Goal: Task Accomplishment & Management: Manage account settings

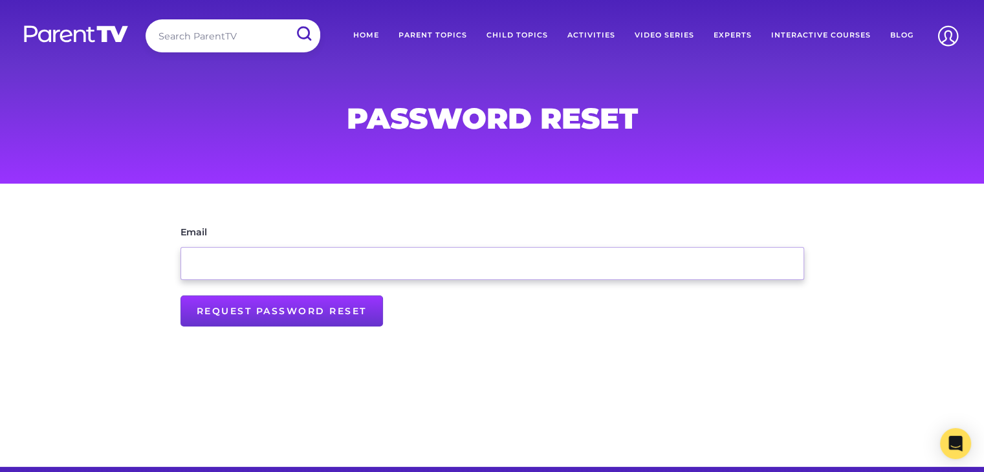
click at [338, 263] on input "Email" at bounding box center [493, 263] width 624 height 33
type input "[PERSON_NAME][EMAIL_ADDRESS][PERSON_NAME][DOMAIN_NAME]"
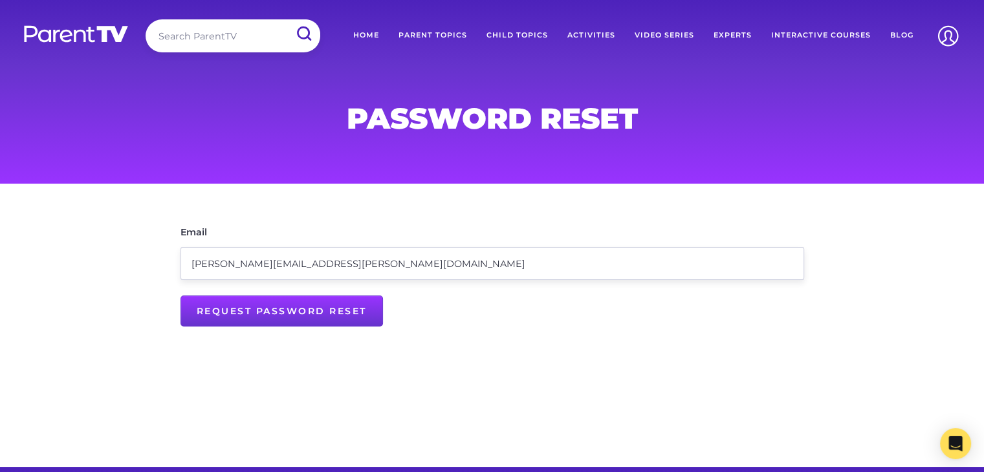
click at [275, 356] on main "Email [PERSON_NAME][EMAIL_ADDRESS][PERSON_NAME][DOMAIN_NAME] Request Password R…" at bounding box center [492, 325] width 984 height 283
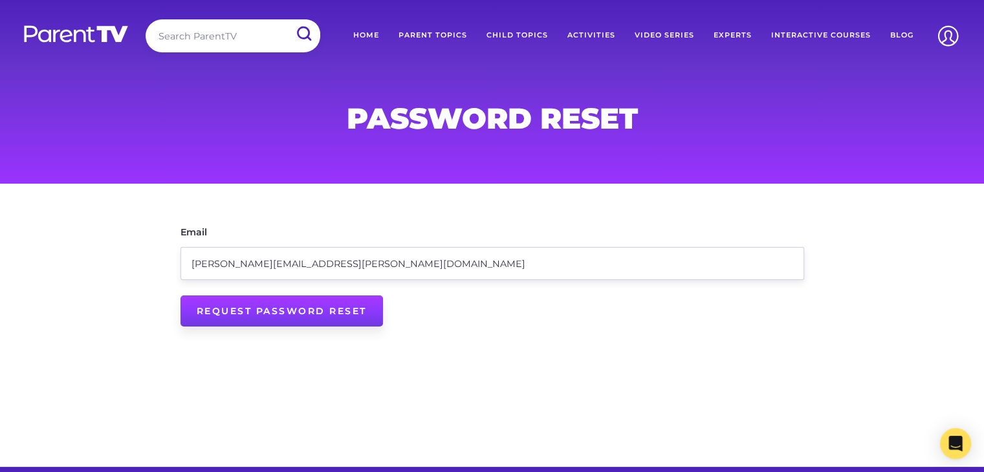
click at [287, 317] on input "Request Password Reset" at bounding box center [282, 311] width 203 height 31
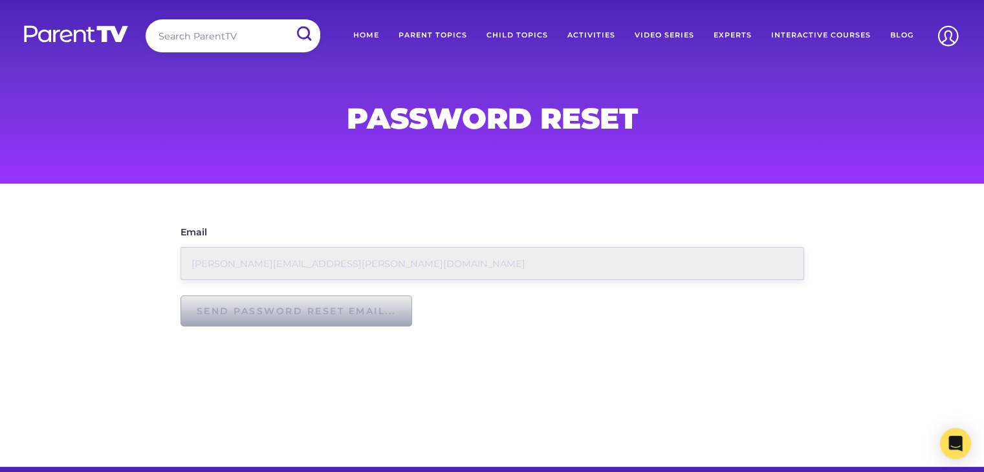
type input "Request Password Reset"
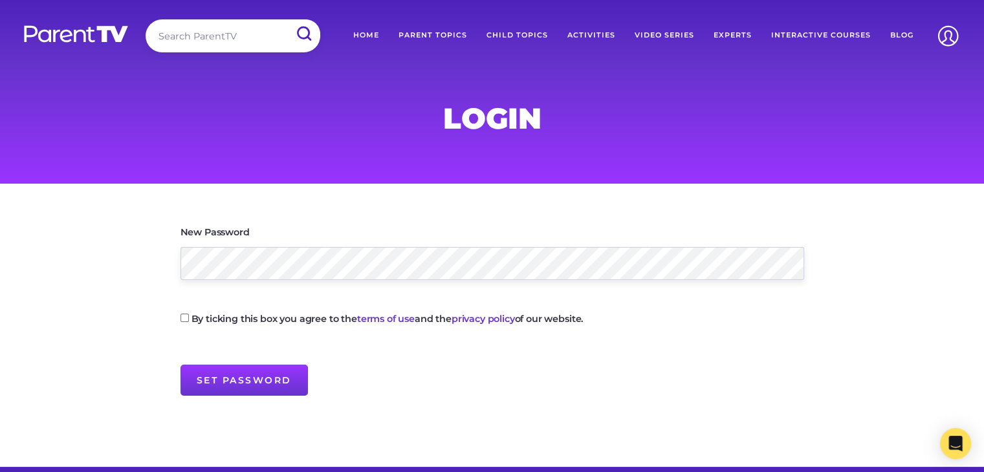
click at [188, 319] on input "By ticking this box you agree to the terms of use and the privacy policy of our…" at bounding box center [185, 318] width 8 height 8
checkbox input "true"
click at [246, 381] on input "Set Password" at bounding box center [244, 380] width 127 height 31
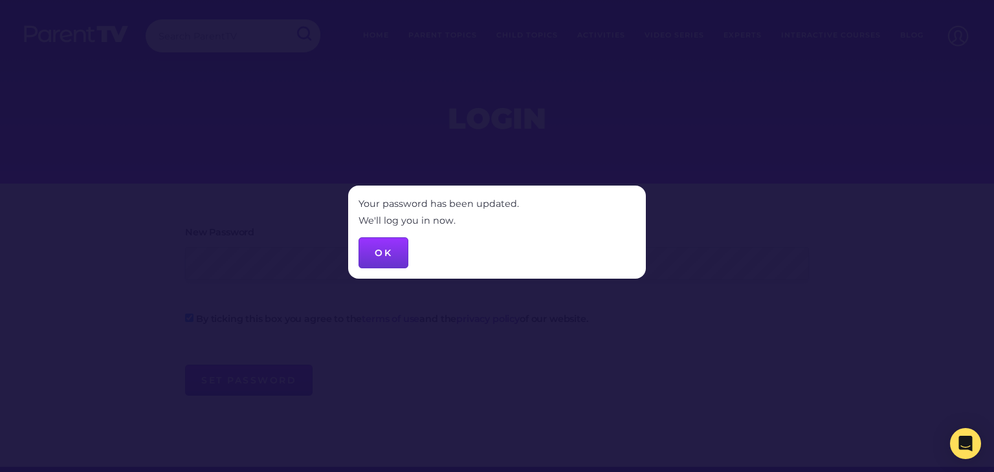
click at [390, 263] on button "OK" at bounding box center [384, 253] width 50 height 31
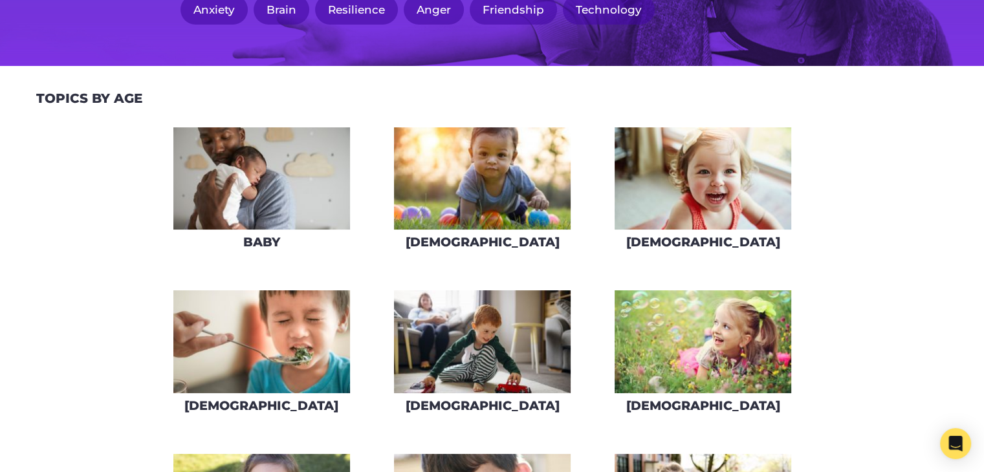
scroll to position [259, 0]
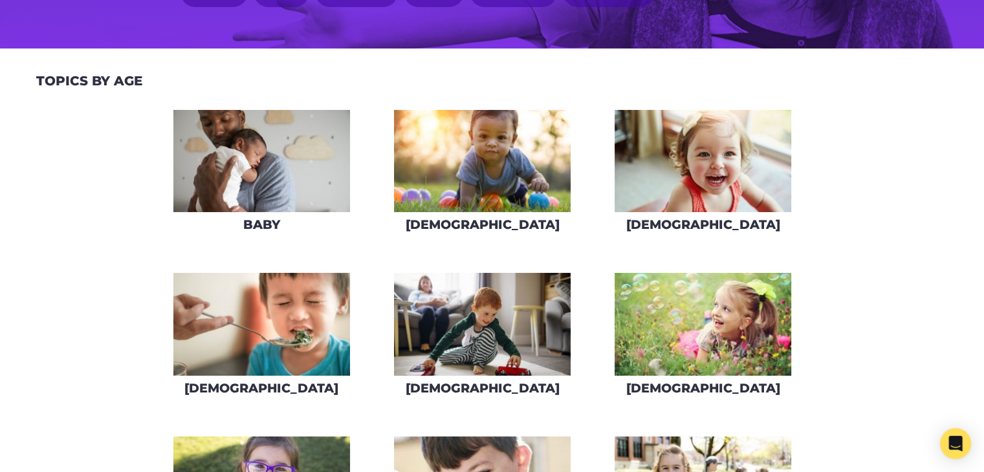
click at [469, 160] on img at bounding box center [482, 161] width 177 height 103
